Goal: Communication & Community: Participate in discussion

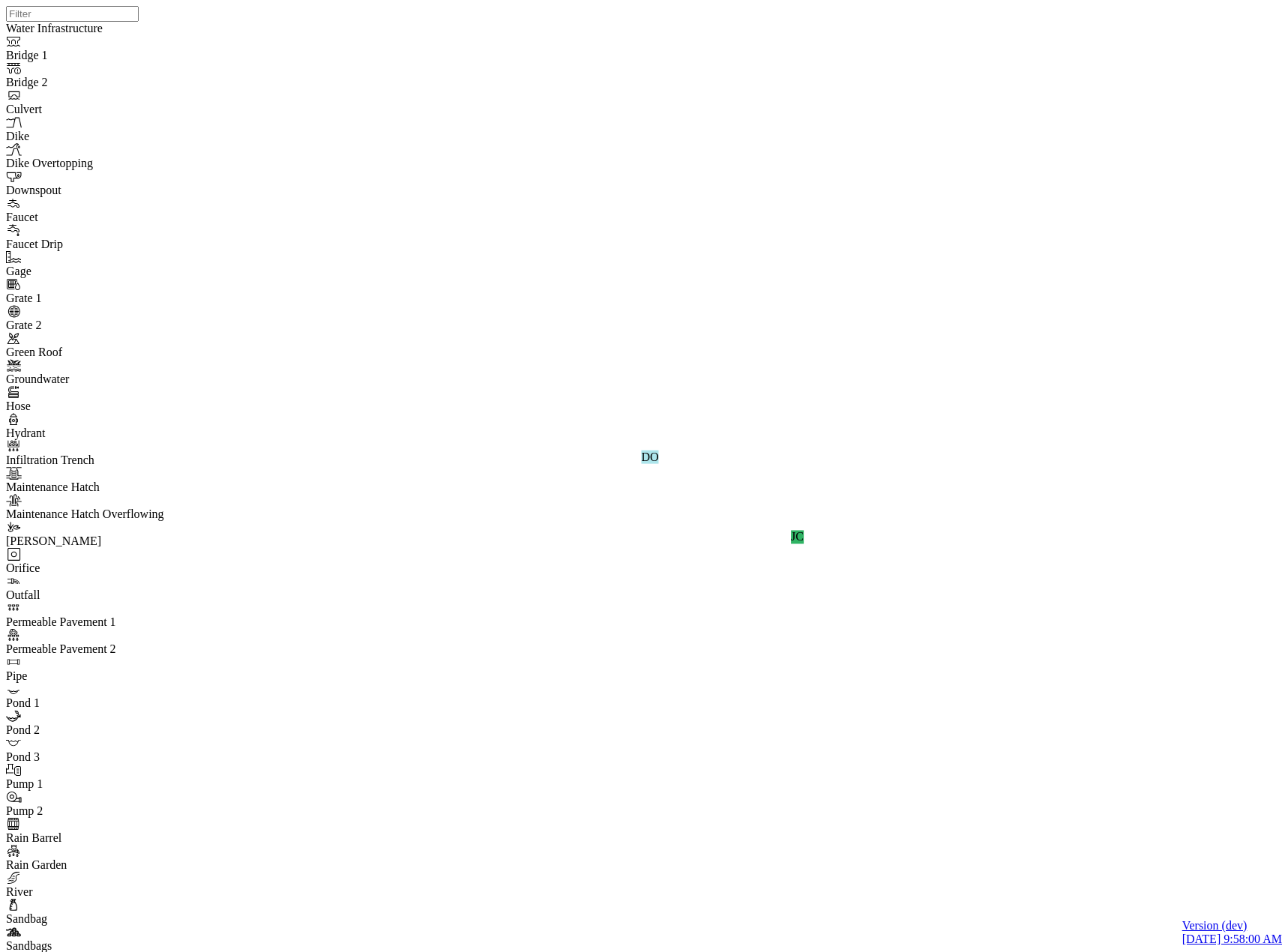
click at [760, 320] on div "JC DO" at bounding box center [649, 457] width 1288 height 914
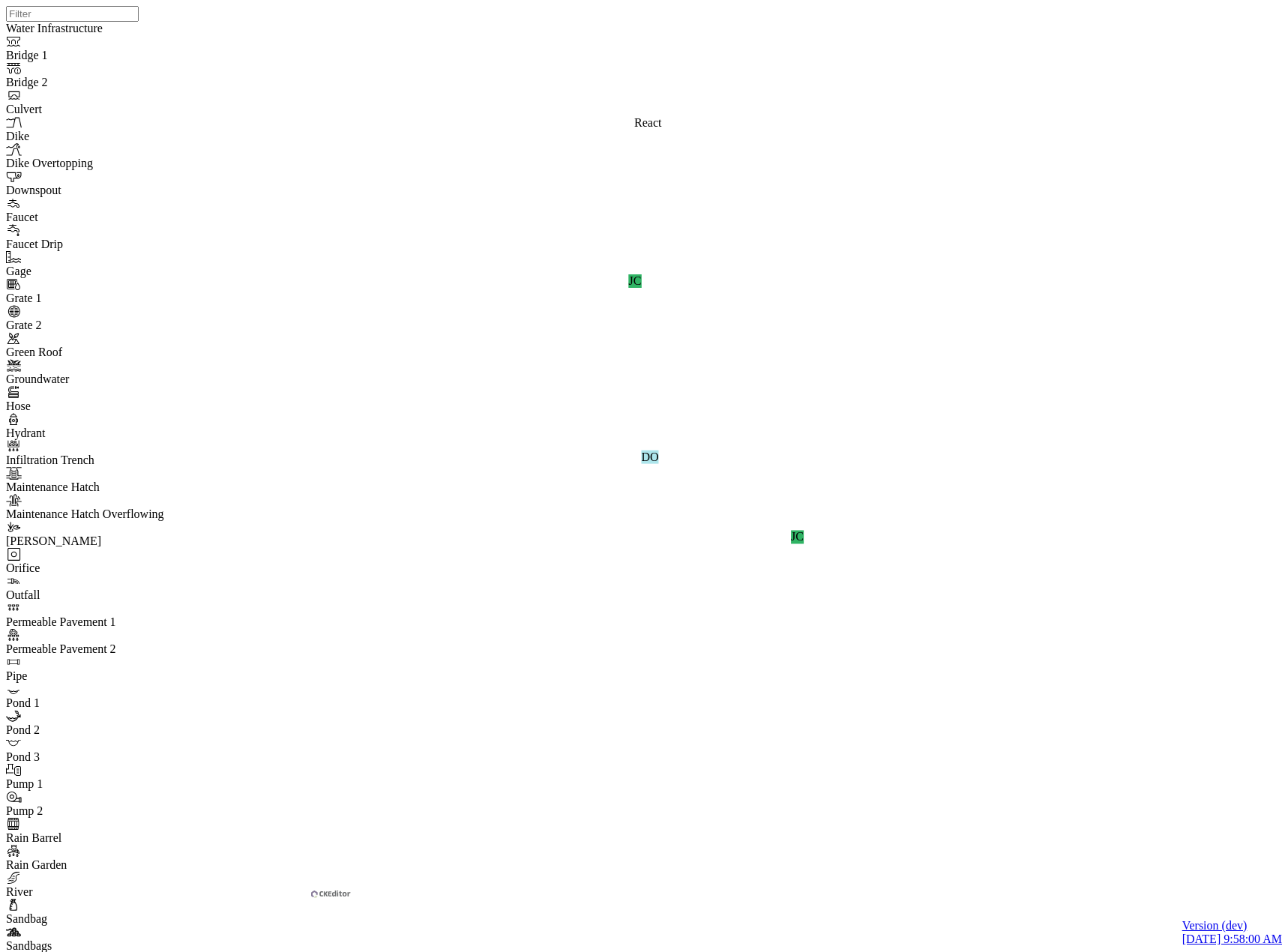
drag, startPoint x: 273, startPoint y: 809, endPoint x: 56, endPoint y: 775, distance: 219.6
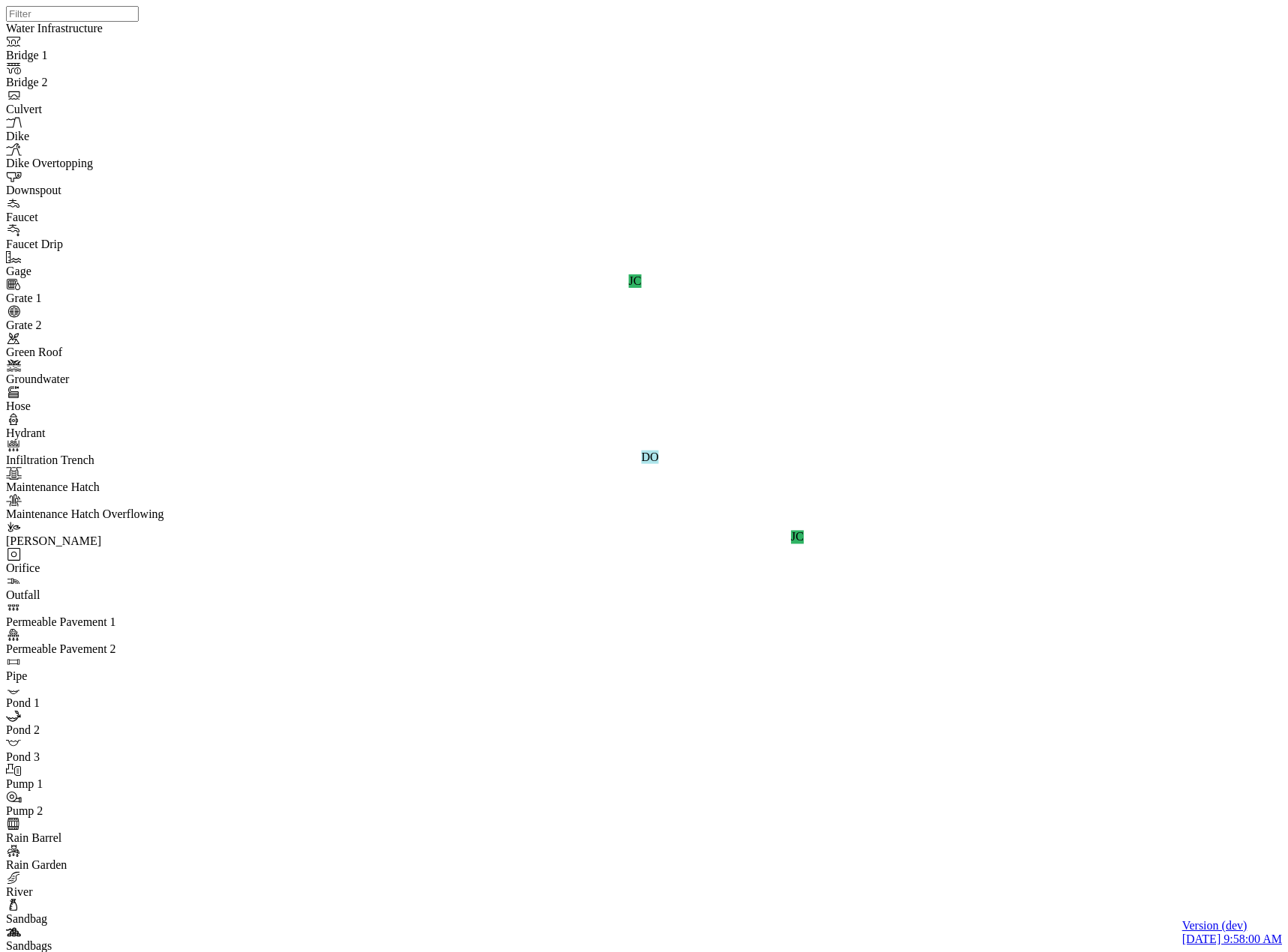
drag, startPoint x: 239, startPoint y: 161, endPoint x: 183, endPoint y: 238, distance: 95.2
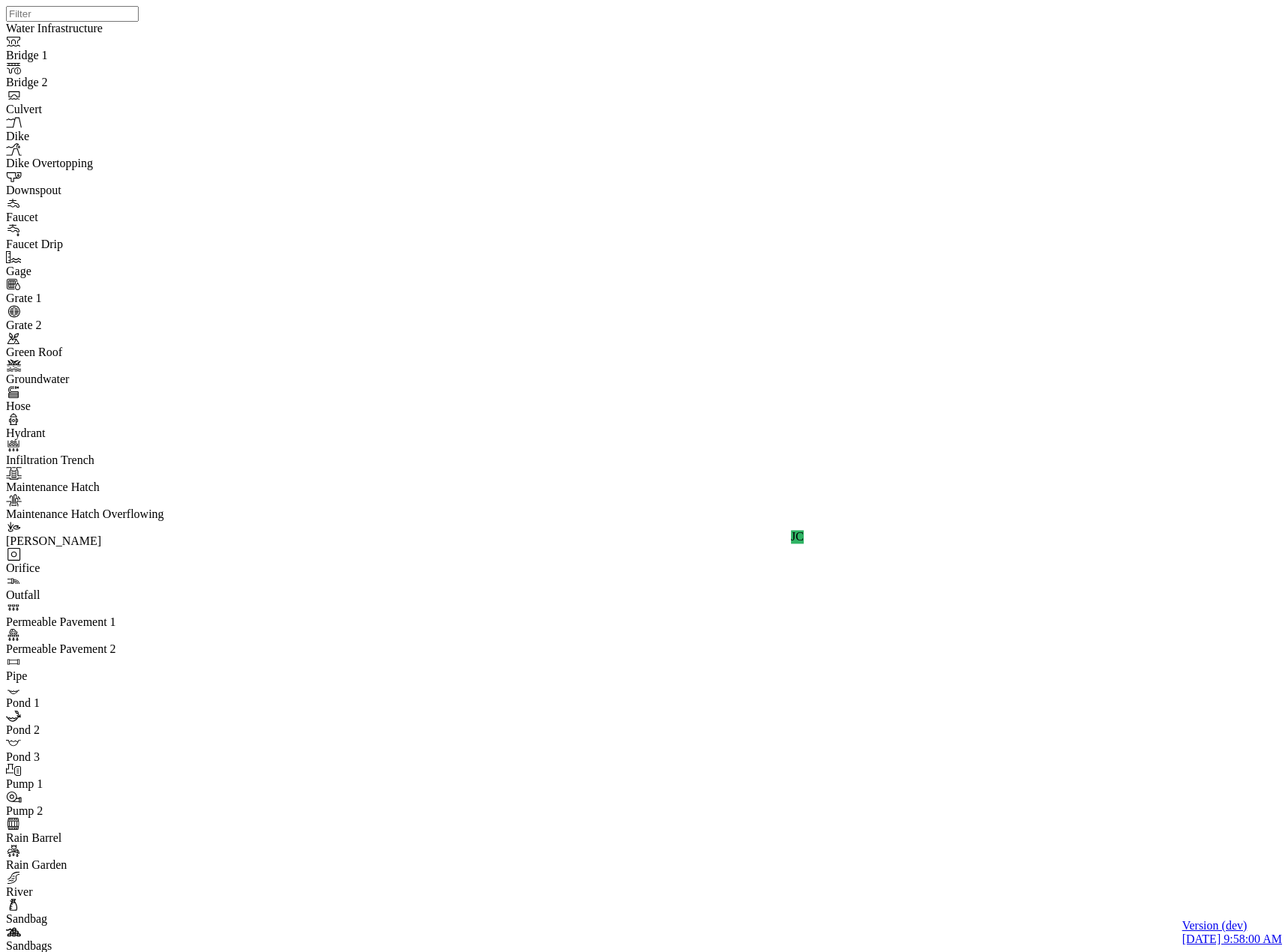
drag, startPoint x: 136, startPoint y: 422, endPoint x: 55, endPoint y: 452, distance: 86.4
